Goal: Transaction & Acquisition: Obtain resource

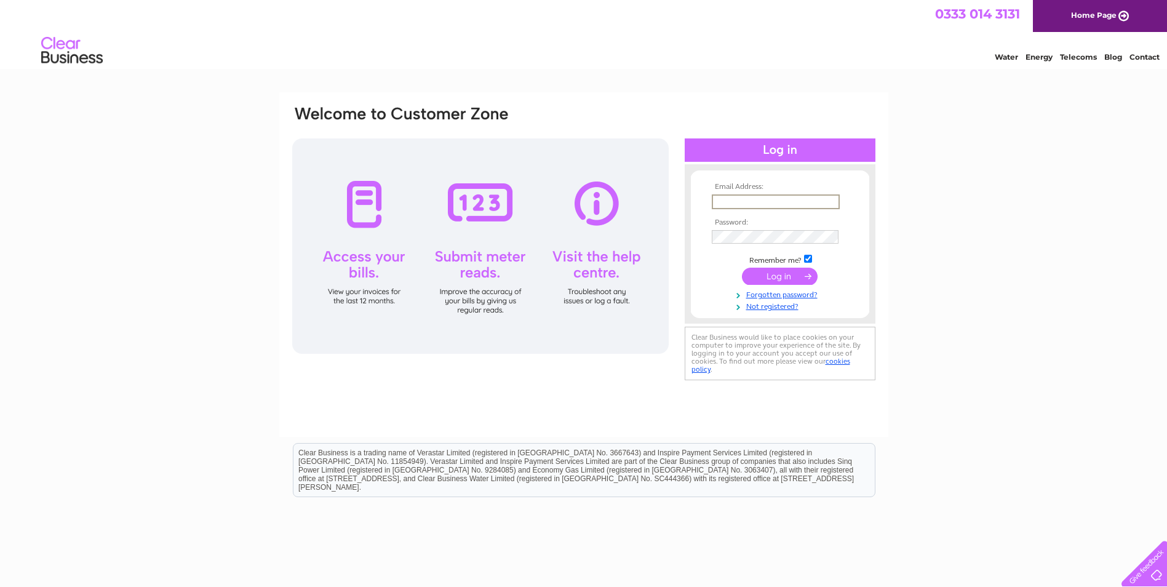
drag, startPoint x: 743, startPoint y: 204, endPoint x: 737, endPoint y: 198, distance: 8.3
click at [743, 204] on input "text" at bounding box center [775, 201] width 128 height 15
paste input "commercialpurchaseledger@revolverealestate.co.uk"
type input "commercialpurchaseledger@revolverealestate.co.uk"
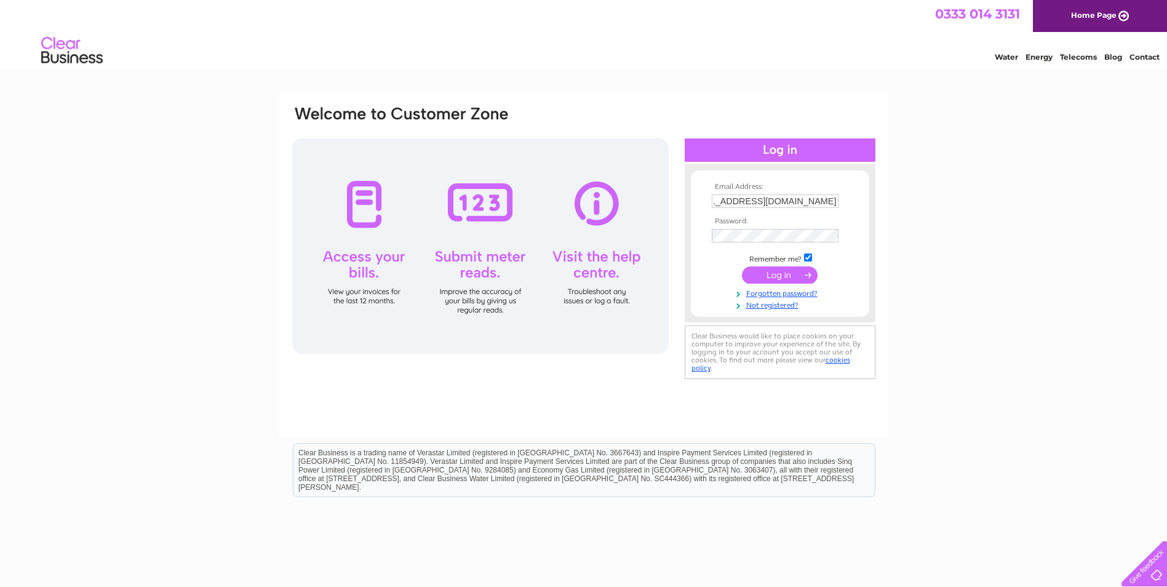
scroll to position [0, 0]
click at [787, 272] on input "submit" at bounding box center [780, 276] width 76 height 17
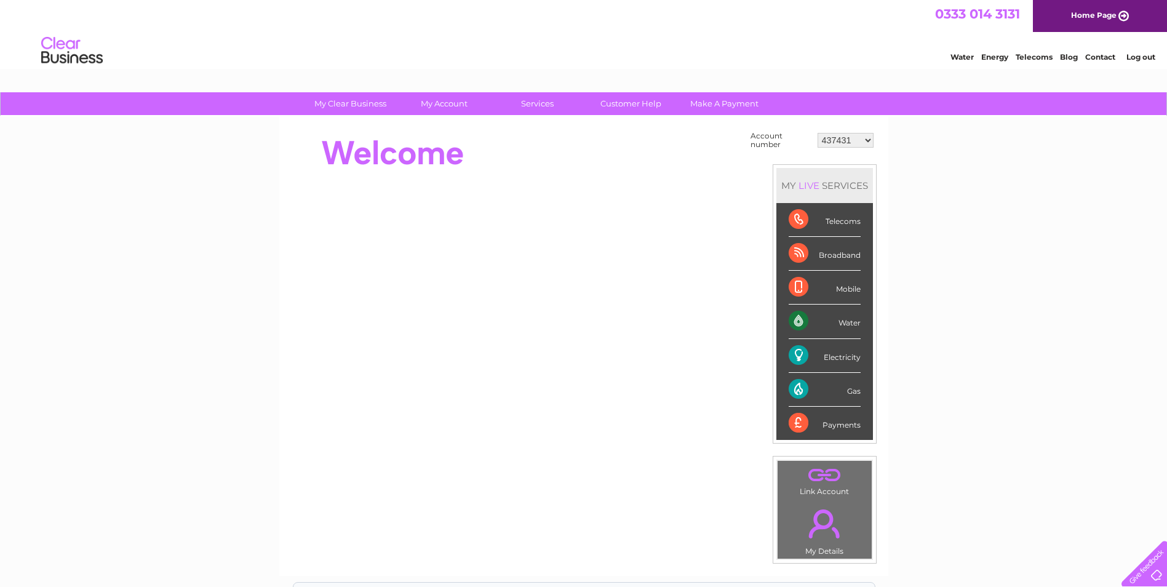
click at [846, 146] on select "437431 437433 437435 449808 451565 30308790 30317956" at bounding box center [845, 140] width 56 height 15
select select "30308790"
click at [817, 133] on select "437431 437433 437435 449808 451565 30308790 30317956" at bounding box center [845, 140] width 56 height 15
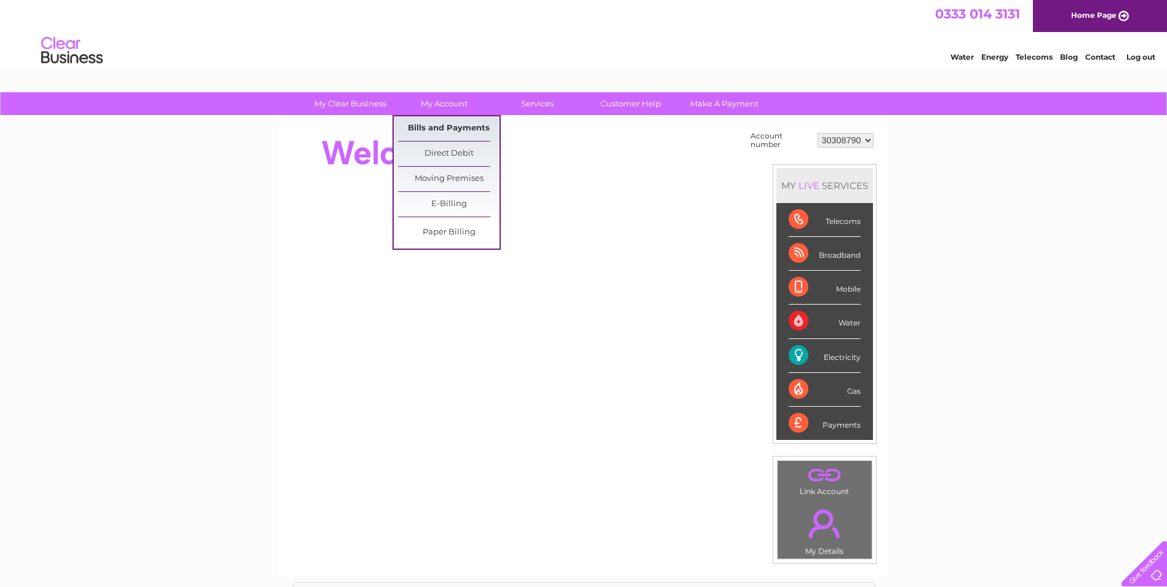
click at [435, 125] on link "Bills and Payments" at bounding box center [448, 128] width 101 height 25
click at [441, 130] on link "Bills and Payments" at bounding box center [448, 128] width 101 height 25
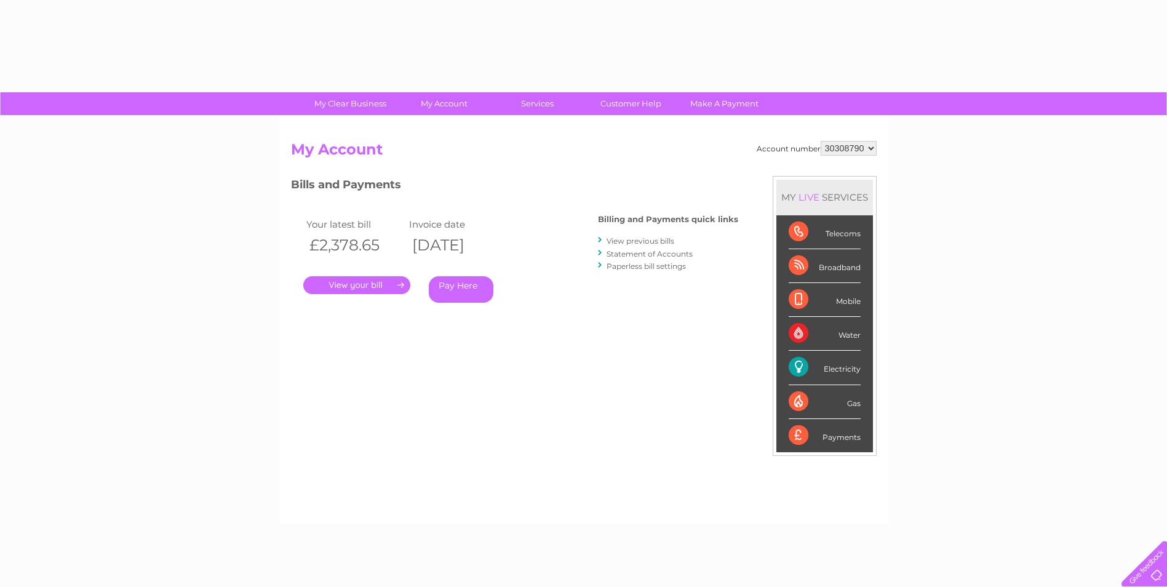
click at [632, 240] on link "View previous bills" at bounding box center [640, 240] width 68 height 9
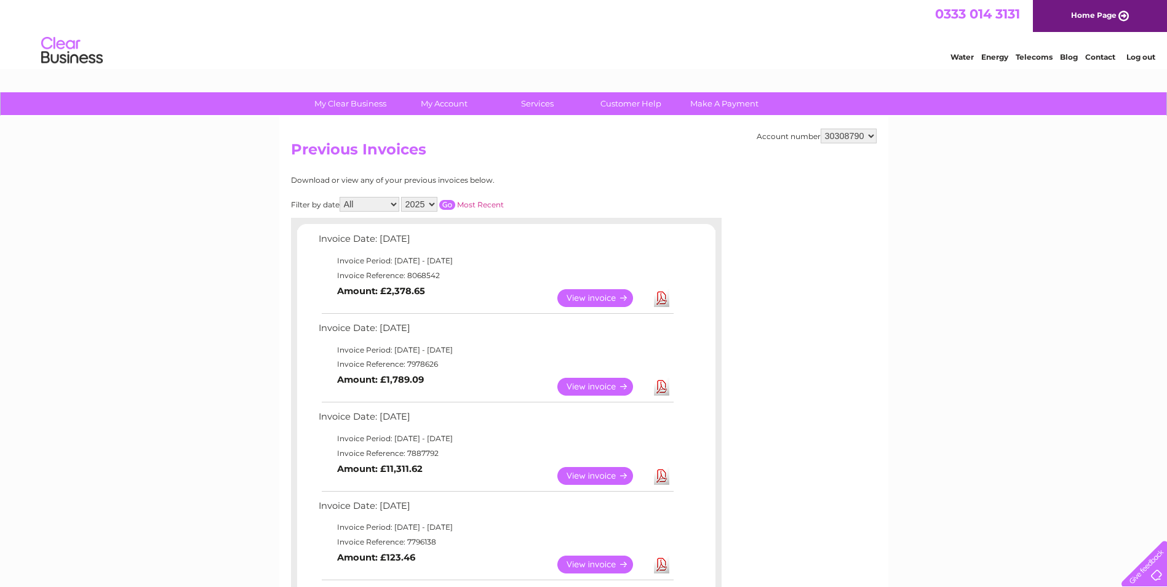
click at [419, 204] on select "2025 2024" at bounding box center [419, 204] width 36 height 15
click at [402, 197] on select "2025 2024" at bounding box center [419, 204] width 36 height 15
click at [453, 205] on input "button" at bounding box center [447, 205] width 16 height 10
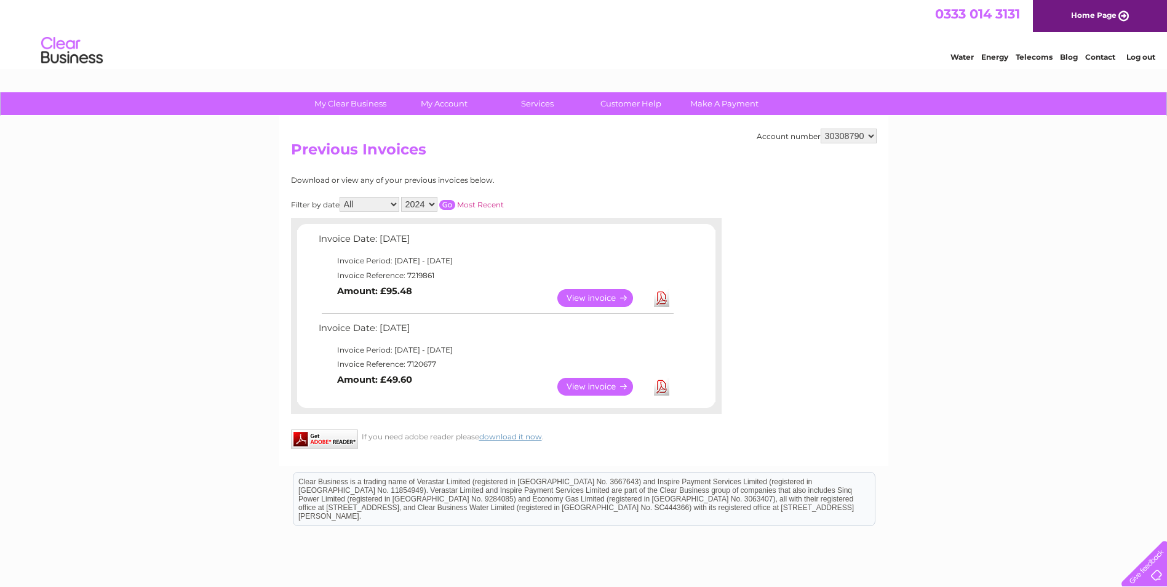
click at [364, 204] on select "All January February March April May June July August September November Decemb…" at bounding box center [369, 204] width 60 height 15
click at [424, 208] on select "2025 2024" at bounding box center [419, 204] width 36 height 15
click at [402, 197] on select "2025 2024" at bounding box center [419, 204] width 36 height 15
click at [446, 204] on input "button" at bounding box center [447, 205] width 16 height 10
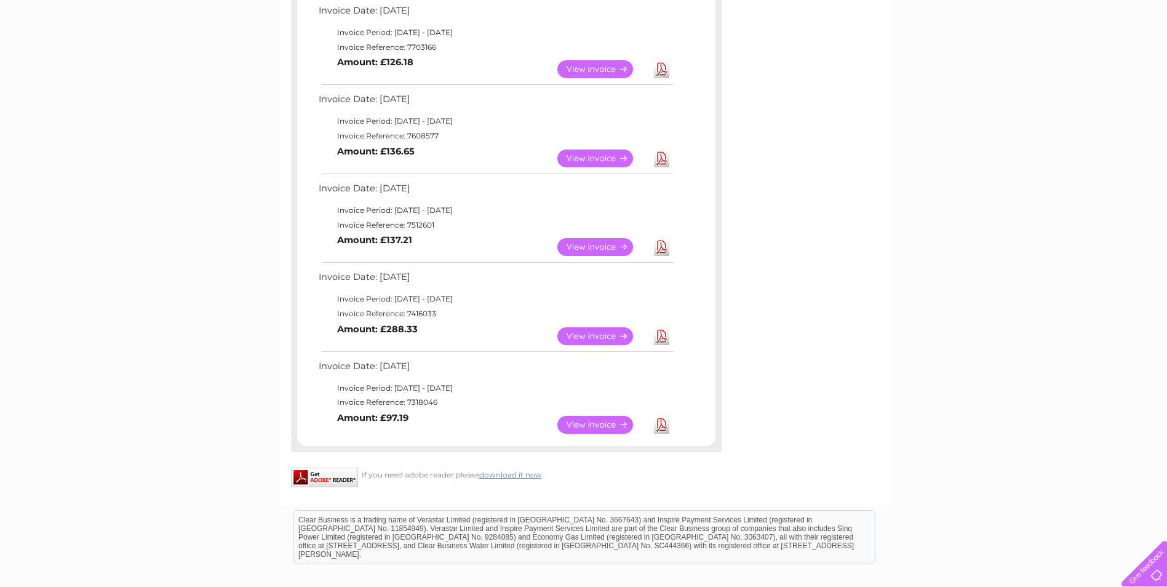
scroll to position [553, 0]
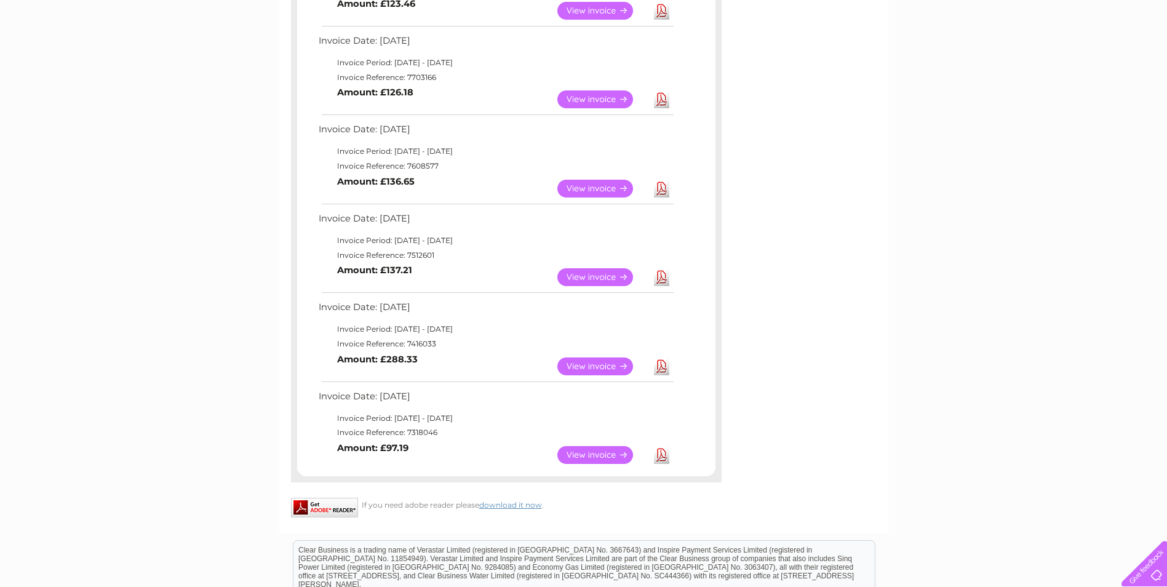
drag, startPoint x: 662, startPoint y: 216, endPoint x: 656, endPoint y: 281, distance: 65.4
click at [651, 285] on td "Download" at bounding box center [662, 277] width 22 height 24
click at [657, 279] on link "Download" at bounding box center [661, 277] width 15 height 18
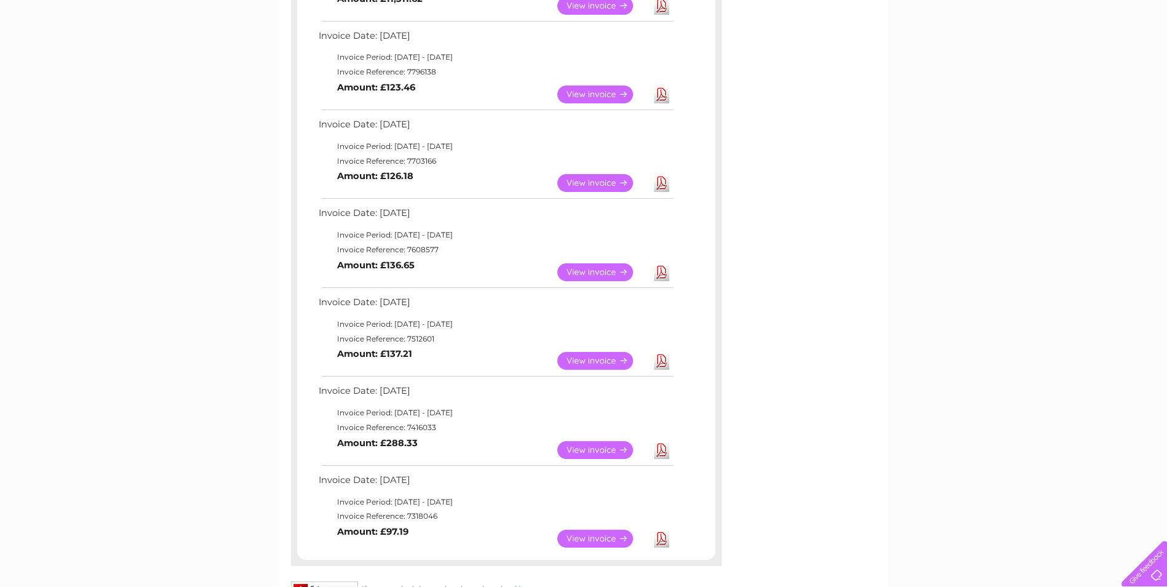
scroll to position [430, 0]
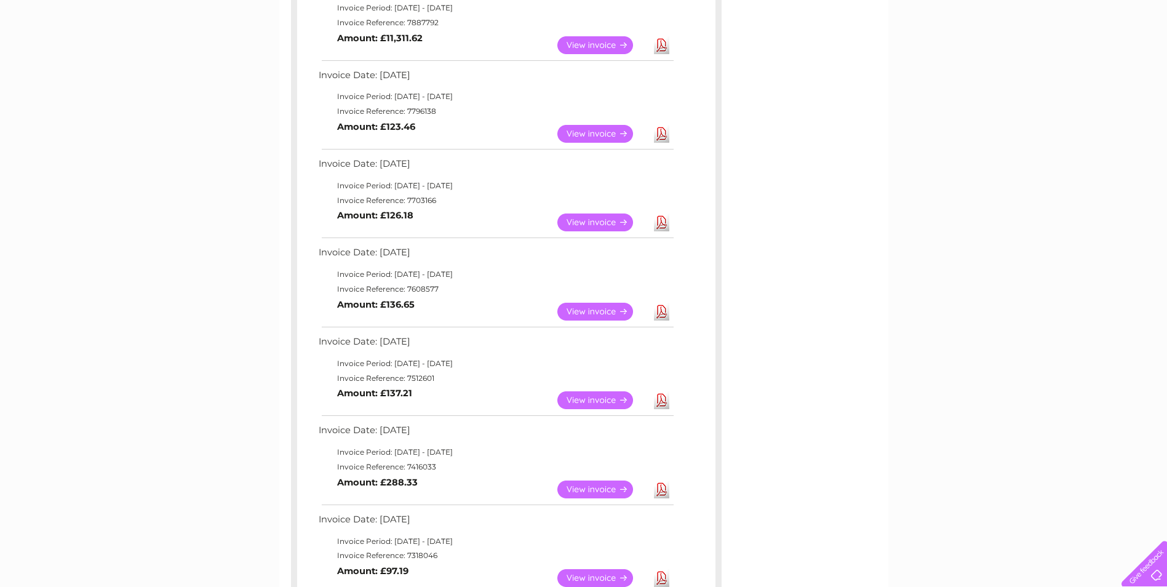
click at [657, 308] on link "Download" at bounding box center [661, 312] width 15 height 18
click at [665, 218] on link "Download" at bounding box center [661, 222] width 15 height 18
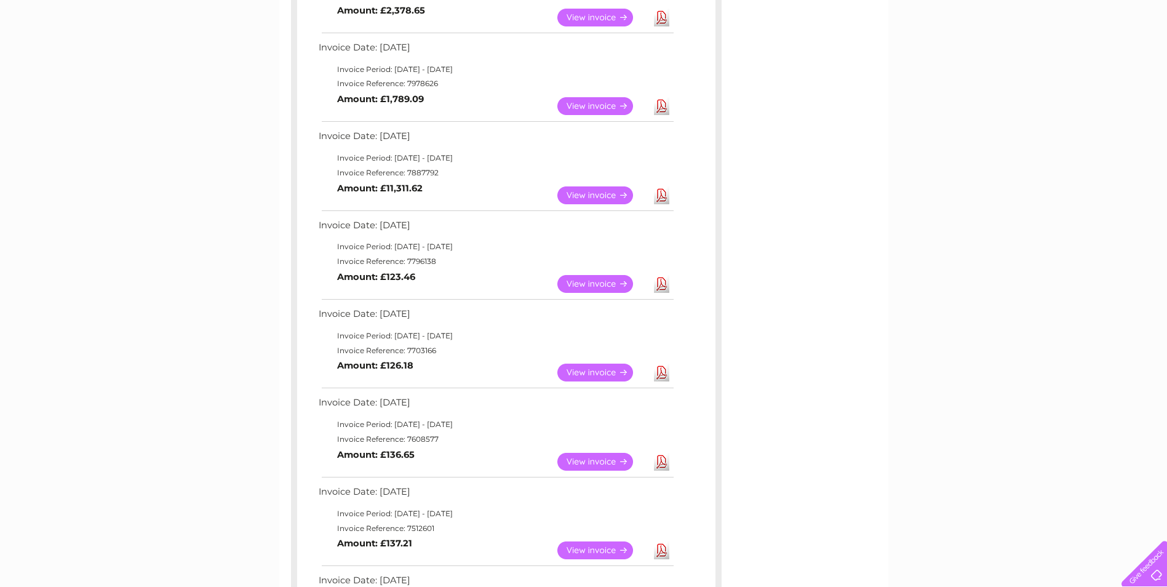
scroll to position [246, 0]
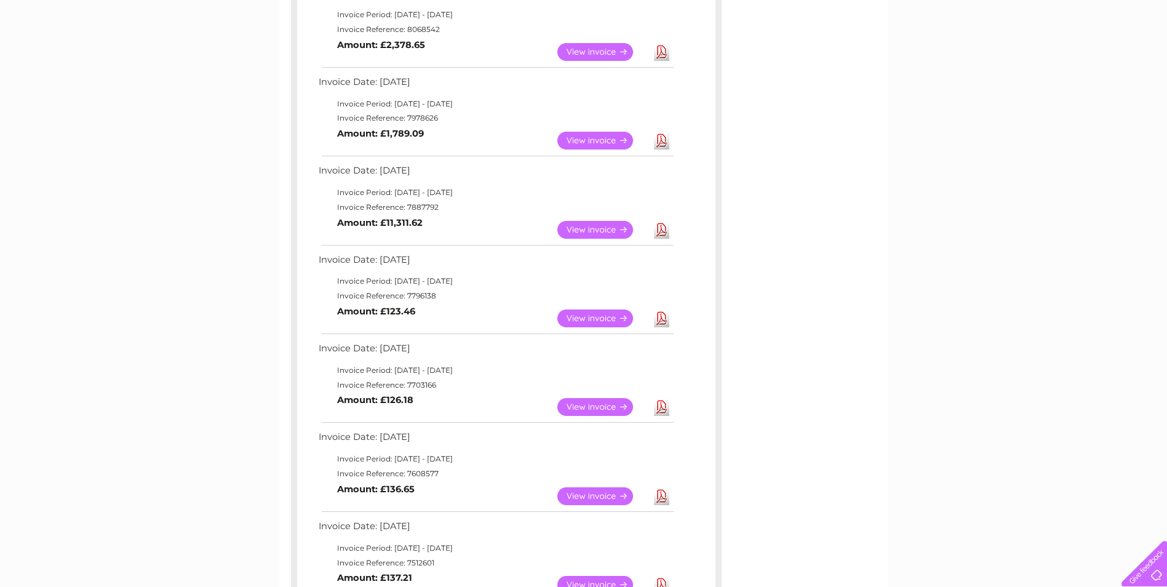
click at [662, 312] on link "Download" at bounding box center [661, 318] width 15 height 18
click at [664, 229] on link "Download" at bounding box center [661, 230] width 15 height 18
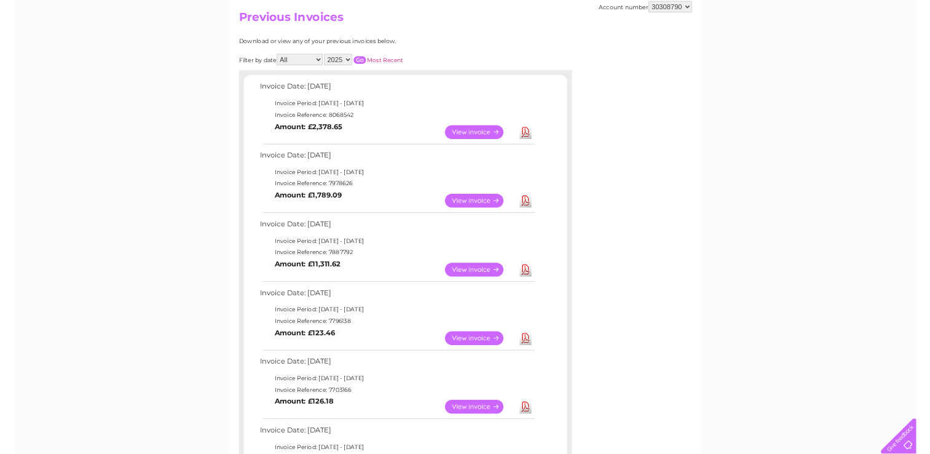
scroll to position [123, 0]
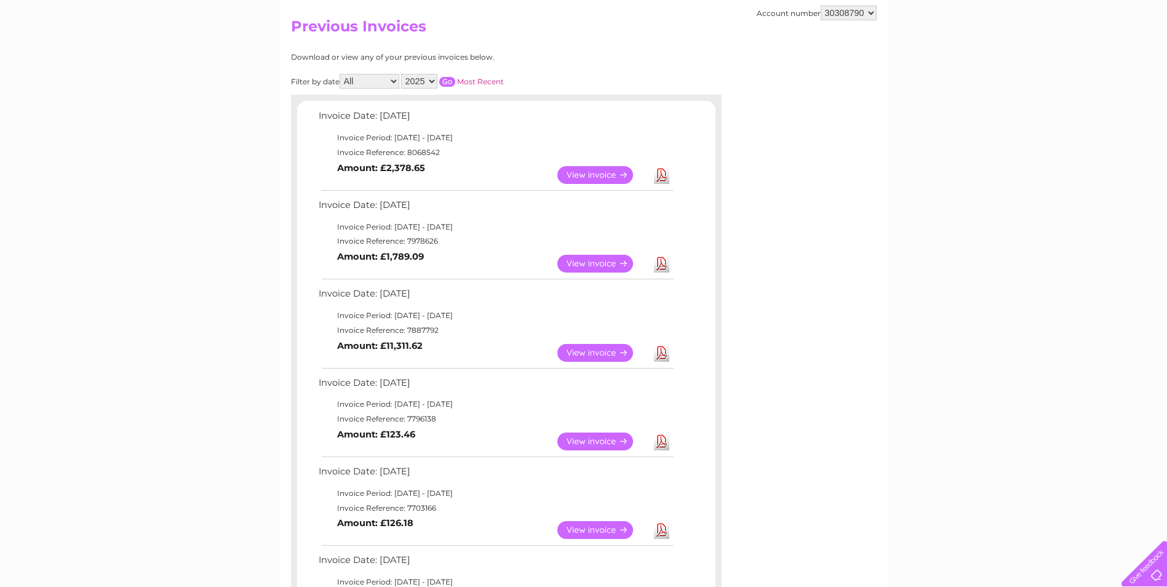
click at [662, 265] on link "Download" at bounding box center [661, 264] width 15 height 18
click at [664, 181] on link "Download" at bounding box center [661, 175] width 15 height 18
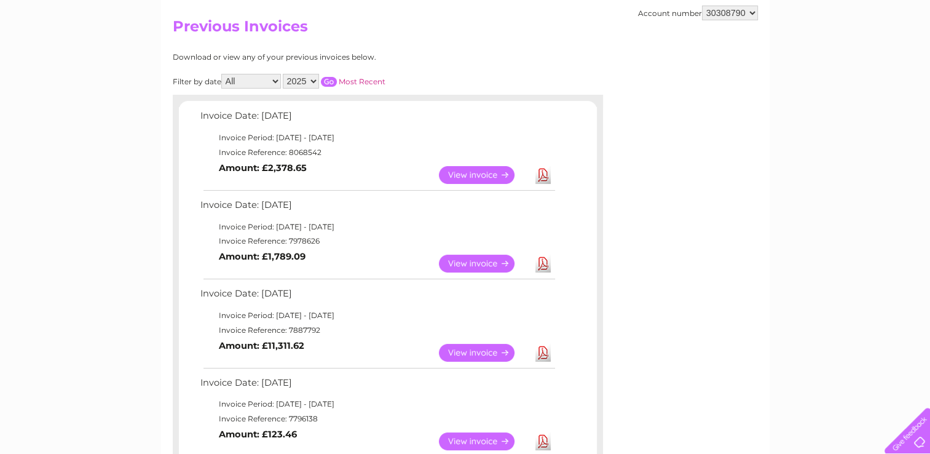
click at [255, 80] on select "All January February March April May June July August September November Decemb…" at bounding box center [251, 81] width 60 height 15
drag, startPoint x: 297, startPoint y: 81, endPoint x: 297, endPoint y: 89, distance: 8.0
click at [297, 81] on select "2025 2024" at bounding box center [301, 81] width 36 height 15
click at [284, 74] on select "2025 2024" at bounding box center [301, 81] width 36 height 15
click at [327, 81] on input "button" at bounding box center [329, 82] width 16 height 10
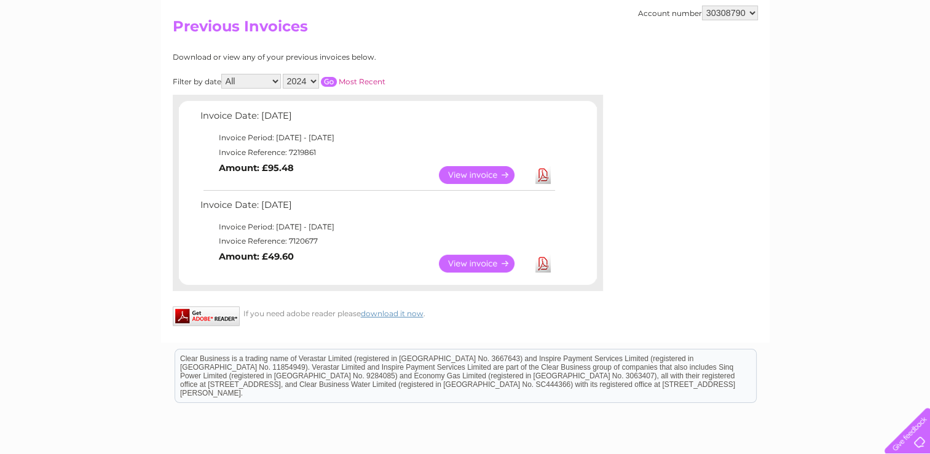
drag, startPoint x: 309, startPoint y: 80, endPoint x: 309, endPoint y: 90, distance: 9.9
click at [309, 80] on select "2025 2024" at bounding box center [301, 81] width 36 height 15
select select "2025"
click at [284, 74] on select "2025 2024" at bounding box center [301, 81] width 36 height 15
click at [336, 82] on input "button" at bounding box center [329, 82] width 16 height 10
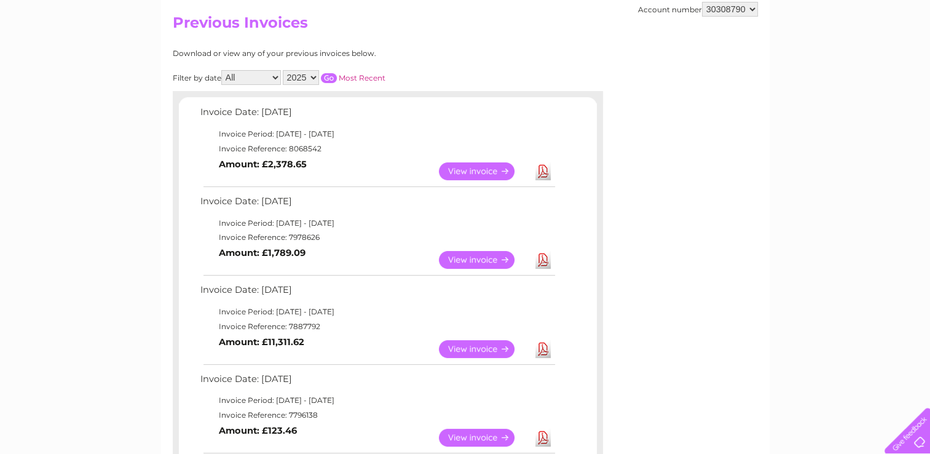
scroll to position [113, 0]
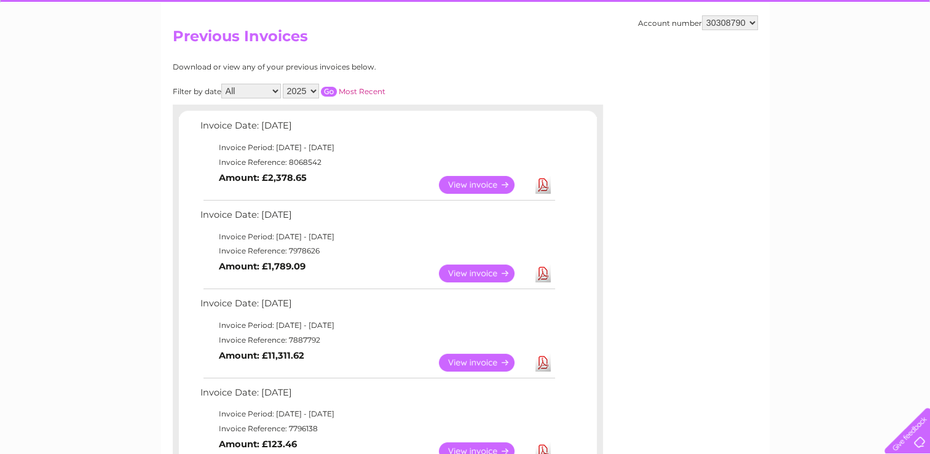
click at [742, 23] on select "437431 437433 437435 449808 451565 30308790 30317956" at bounding box center [730, 22] width 56 height 15
select select "437433"
click at [702, 15] on select "437431 437433 437435 449808 451565 30308790 30317956" at bounding box center [730, 22] width 56 height 15
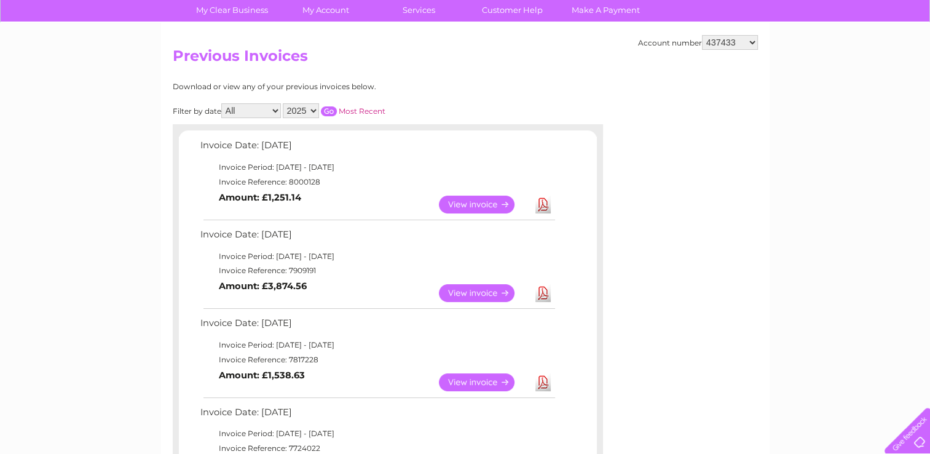
scroll to position [61, 0]
